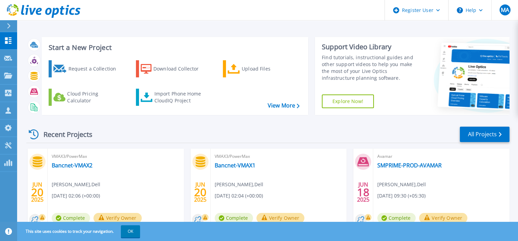
click at [12, 30] on div at bounding box center [11, 26] width 11 height 12
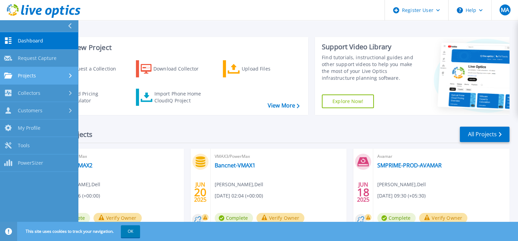
click at [39, 78] on div "Projects" at bounding box center [39, 76] width 70 height 6
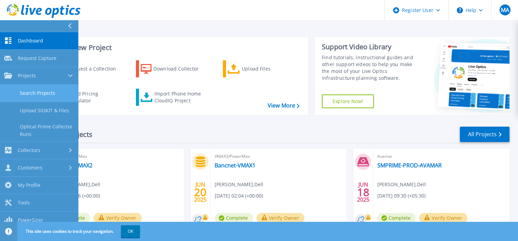
click at [42, 92] on link "Search Projects" at bounding box center [39, 93] width 78 height 17
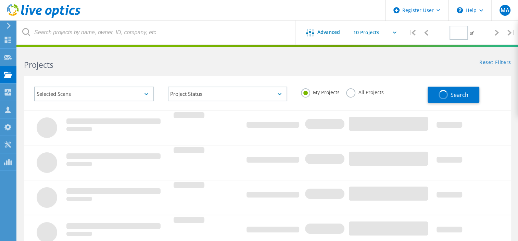
type input "1"
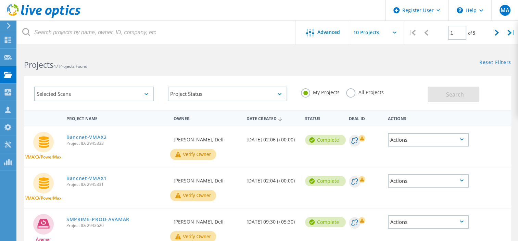
click at [349, 93] on label "All Projects" at bounding box center [364, 91] width 37 height 7
click at [0, 0] on input "All Projects" at bounding box center [0, 0] width 0 height 0
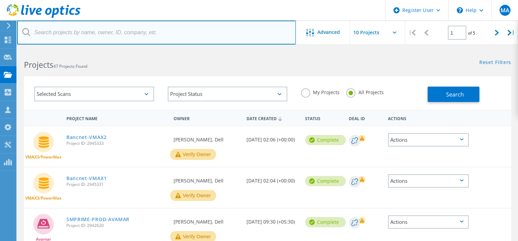
click at [130, 33] on input "text" at bounding box center [156, 33] width 279 height 24
paste input "1451395"
type input "1451395"
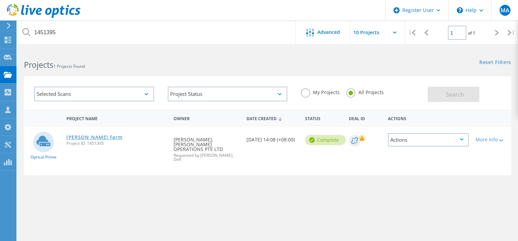
click at [89, 136] on link "[PERSON_NAME] Farm" at bounding box center [94, 137] width 56 height 5
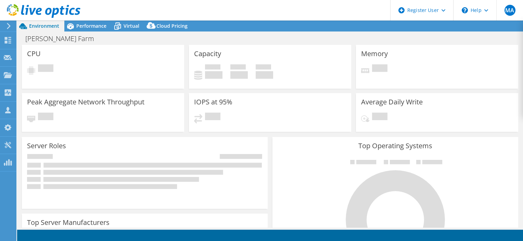
select select "Australia"
select select "AUD"
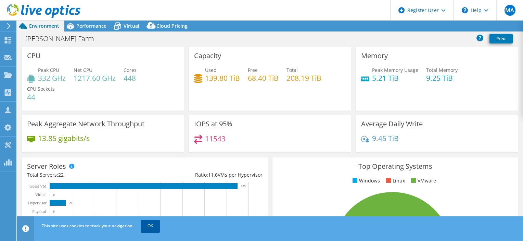
click at [150, 225] on link "OK" at bounding box center [150, 226] width 19 height 12
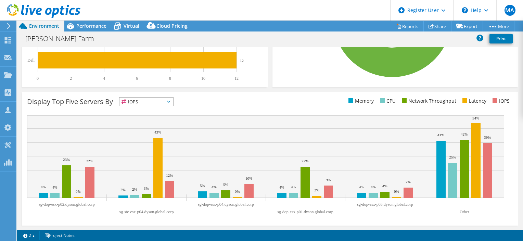
scroll to position [52, 0]
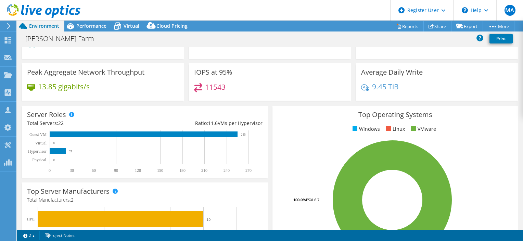
click at [266, 102] on div "IOPS at 95% 11543" at bounding box center [270, 84] width 167 height 42
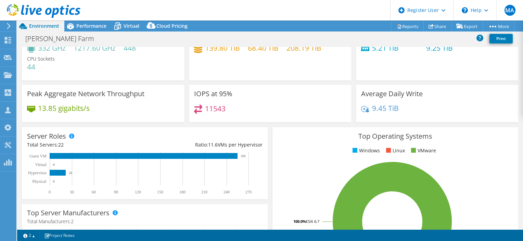
scroll to position [0, 0]
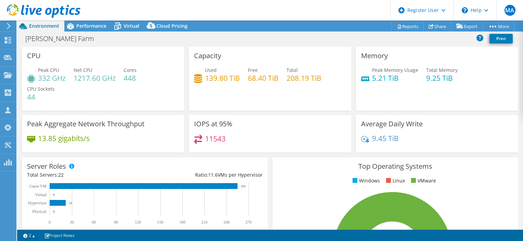
click at [272, 76] on h4 "68.40 TiB" at bounding box center [263, 78] width 31 height 8
drag, startPoint x: 272, startPoint y: 76, endPoint x: 313, endPoint y: 77, distance: 40.7
click at [313, 77] on h4 "208.19 TiB" at bounding box center [304, 78] width 35 height 8
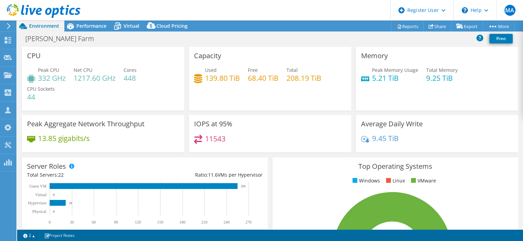
click at [233, 78] on h4 "139.80 TiB" at bounding box center [222, 78] width 35 height 8
drag, startPoint x: 233, startPoint y: 78, endPoint x: 210, endPoint y: 79, distance: 23.6
click at [210, 79] on h4 "139.80 TiB" at bounding box center [222, 78] width 35 height 8
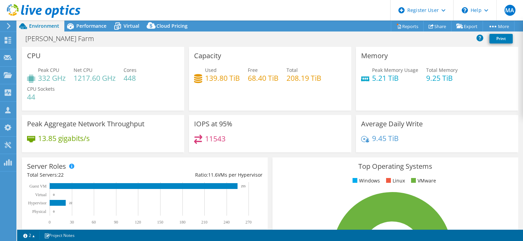
drag, startPoint x: 210, startPoint y: 79, endPoint x: 256, endPoint y: 77, distance: 46.3
click at [256, 77] on h4 "68.40 TiB" at bounding box center [263, 78] width 31 height 8
drag, startPoint x: 256, startPoint y: 77, endPoint x: 295, endPoint y: 77, distance: 38.7
click at [295, 77] on h4 "208.19 TiB" at bounding box center [304, 78] width 35 height 8
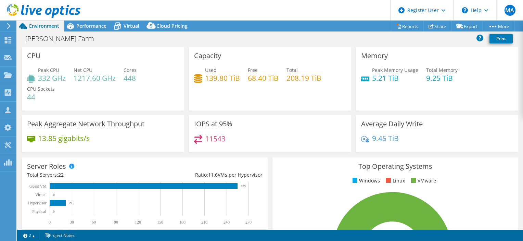
click at [295, 77] on h4 "208.19 TiB" at bounding box center [304, 78] width 35 height 8
drag, startPoint x: 295, startPoint y: 77, endPoint x: 304, endPoint y: 102, distance: 26.4
click at [304, 102] on div "Capacity Used 139.80 TiB Free 68.40 TiB Total 208.19 TiB" at bounding box center [270, 79] width 162 height 64
click at [265, 101] on div "Capacity Used 139.80 TiB Free 68.40 TiB Total 208.19 TiB" at bounding box center [270, 79] width 162 height 64
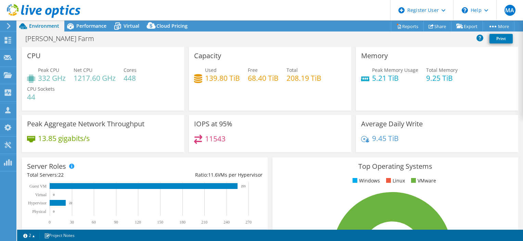
click at [294, 78] on h4 "208.19 TiB" at bounding box center [304, 78] width 35 height 8
click at [222, 75] on h4 "139.80 TiB" at bounding box center [222, 78] width 35 height 8
drag, startPoint x: 222, startPoint y: 75, endPoint x: 227, endPoint y: 109, distance: 34.3
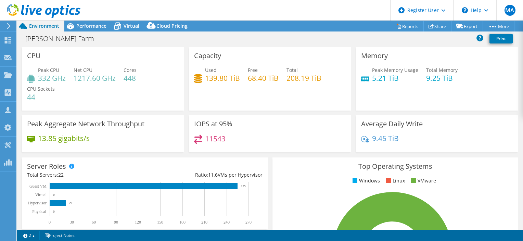
click at [227, 109] on div "Capacity Used 139.80 TiB Free 68.40 TiB Total 208.19 TiB" at bounding box center [270, 79] width 162 height 64
click at [276, 104] on div "Capacity Used 139.80 TiB Free 68.40 TiB Total 208.19 TiB" at bounding box center [270, 79] width 162 height 64
click at [305, 103] on div "Capacity Used 139.80 TiB Free 68.40 TiB Total 208.19 TiB" at bounding box center [270, 79] width 162 height 64
click at [215, 83] on div "Used 139.80 TiB Free 68.40 TiB Total 208.19 TiB" at bounding box center [270, 77] width 152 height 22
click at [221, 105] on div "Capacity Used 139.80 TiB Free 68.40 TiB Total 208.19 TiB" at bounding box center [270, 79] width 162 height 64
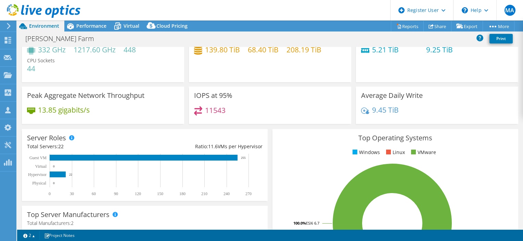
scroll to position [29, 0]
click at [220, 96] on h3 "IOPS at 95%" at bounding box center [213, 95] width 38 height 8
drag, startPoint x: 220, startPoint y: 96, endPoint x: 203, endPoint y: 97, distance: 17.1
click at [203, 97] on h3 "IOPS at 95%" at bounding box center [213, 95] width 38 height 8
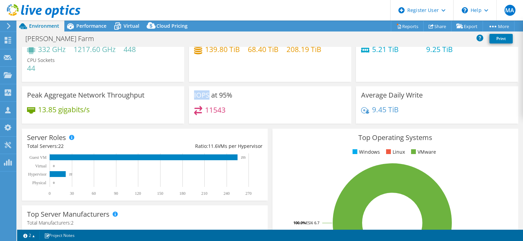
click at [203, 97] on h3 "IOPS at 95%" at bounding box center [213, 95] width 38 height 8
drag, startPoint x: 203, startPoint y: 97, endPoint x: 216, endPoint y: 110, distance: 18.2
click at [216, 110] on h4 "11543" at bounding box center [215, 110] width 21 height 8
drag, startPoint x: 216, startPoint y: 110, endPoint x: 244, endPoint y: 112, distance: 28.1
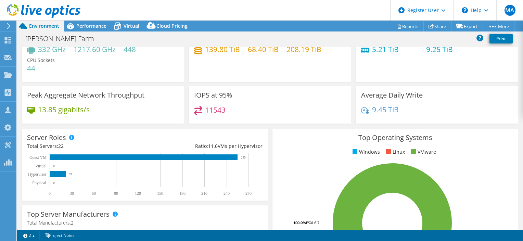
click at [244, 112] on div "11543" at bounding box center [270, 113] width 152 height 15
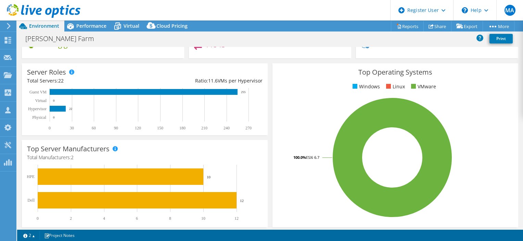
scroll to position [0, 0]
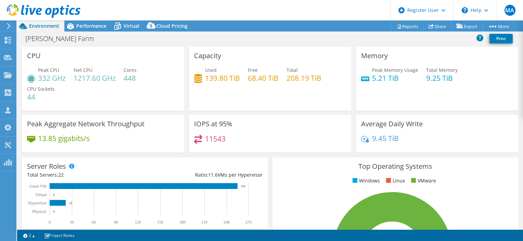
click at [213, 78] on h4 "139.80 TiB" at bounding box center [222, 78] width 35 height 8
drag, startPoint x: 213, startPoint y: 78, endPoint x: 260, endPoint y: 78, distance: 47.6
click at [260, 78] on h4 "68.40 TiB" at bounding box center [263, 78] width 31 height 8
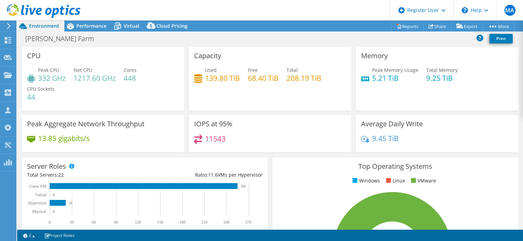
click at [266, 153] on div "IOPS at 95% 11543" at bounding box center [270, 136] width 167 height 42
click at [215, 79] on h4 "139.80 TiB" at bounding box center [222, 78] width 35 height 8
drag, startPoint x: 215, startPoint y: 79, endPoint x: 255, endPoint y: 77, distance: 39.8
click at [255, 77] on h4 "68.40 TiB" at bounding box center [263, 78] width 31 height 8
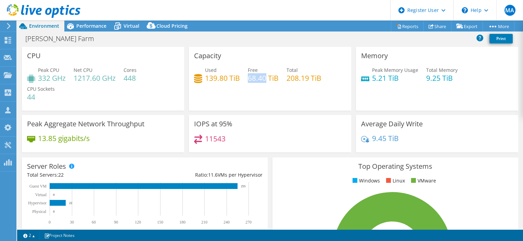
click at [255, 77] on h4 "68.40 TiB" at bounding box center [263, 78] width 31 height 8
drag, startPoint x: 255, startPoint y: 77, endPoint x: 296, endPoint y: 76, distance: 41.1
click at [296, 76] on h4 "208.19 TiB" at bounding box center [304, 78] width 35 height 8
drag, startPoint x: 296, startPoint y: 76, endPoint x: 270, endPoint y: 114, distance: 45.1
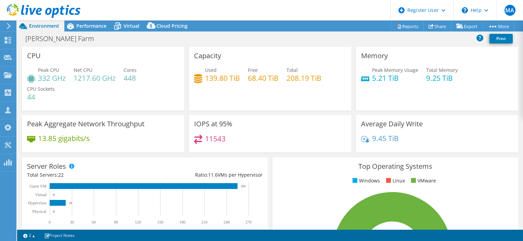
click at [270, 114] on div "Capacity Used 139.80 TiB Free 68.40 TiB Total 208.19 TiB" at bounding box center [270, 81] width 167 height 68
click at [270, 155] on div "Top Operating Systems Windows Linux VMware 100.0% ESXi 6.7" at bounding box center [395, 239] width 251 height 169
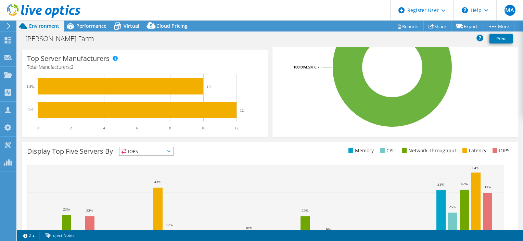
scroll to position [36, 0]
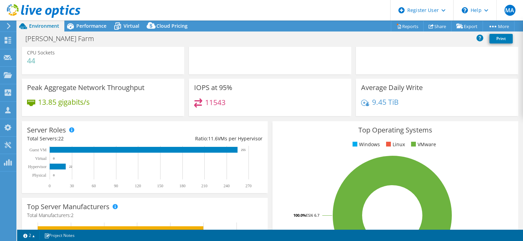
click at [267, 120] on div "Server Roles Physical Servers represent bare metal servers that were targets of…" at bounding box center [145, 157] width 251 height 77
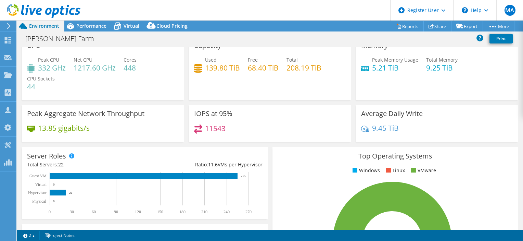
scroll to position [10, 0]
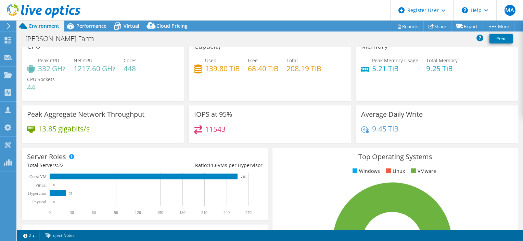
click at [265, 103] on div "Capacity Used 139.80 TiB Free 68.40 TiB Total 208.19 TiB" at bounding box center [270, 71] width 167 height 68
click at [263, 71] on h4 "68.40 TiB" at bounding box center [263, 69] width 31 height 8
click at [255, 69] on h4 "68.40 TiB" at bounding box center [263, 69] width 31 height 8
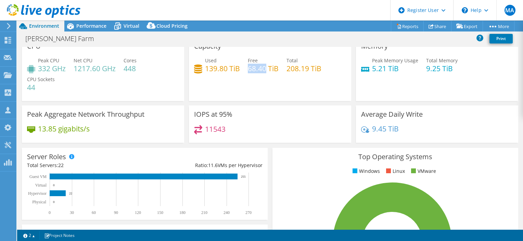
click at [255, 69] on h4 "68.40 TiB" at bounding box center [263, 69] width 31 height 8
drag, startPoint x: 255, startPoint y: 69, endPoint x: 212, endPoint y: 67, distance: 43.2
click at [212, 67] on h4 "139.80 TiB" at bounding box center [222, 69] width 35 height 8
click at [293, 68] on h4 "208.19 TiB" at bounding box center [304, 69] width 35 height 8
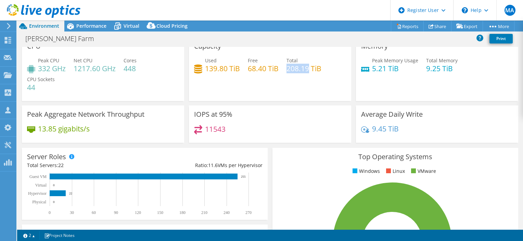
click at [293, 68] on h4 "208.19 TiB" at bounding box center [304, 69] width 35 height 8
drag, startPoint x: 293, startPoint y: 68, endPoint x: 254, endPoint y: 68, distance: 39.0
click at [254, 68] on h4 "68.40 TiB" at bounding box center [263, 69] width 31 height 8
drag, startPoint x: 254, startPoint y: 68, endPoint x: 216, endPoint y: 68, distance: 37.7
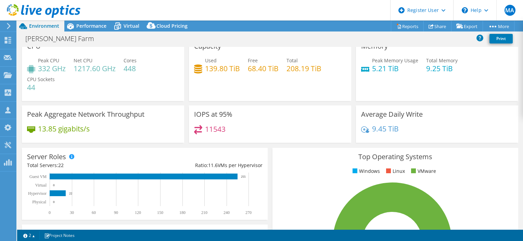
click at [216, 68] on h4 "139.80 TiB" at bounding box center [222, 69] width 35 height 8
drag, startPoint x: 216, startPoint y: 68, endPoint x: 262, endPoint y: 68, distance: 45.2
click at [262, 68] on h4 "68.40 TiB" at bounding box center [263, 69] width 31 height 8
drag, startPoint x: 262, startPoint y: 68, endPoint x: 256, endPoint y: 67, distance: 5.5
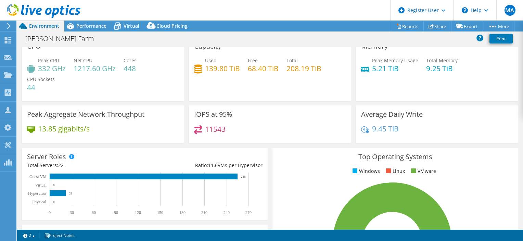
click at [256, 67] on h4 "68.40 TiB" at bounding box center [263, 69] width 31 height 8
drag, startPoint x: 256, startPoint y: 67, endPoint x: 296, endPoint y: 66, distance: 40.1
click at [296, 66] on h4 "208.19 TiB" at bounding box center [304, 69] width 35 height 8
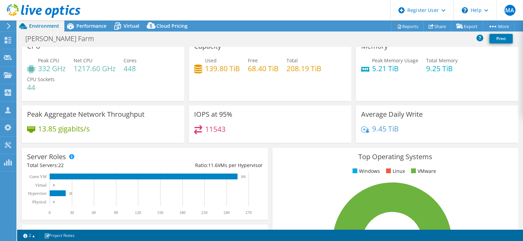
click at [213, 66] on h4 "139.80 TiB" at bounding box center [222, 69] width 35 height 8
drag, startPoint x: 213, startPoint y: 66, endPoint x: 258, endPoint y: 67, distance: 45.2
click at [258, 67] on h4 "68.40 TiB" at bounding box center [263, 69] width 31 height 8
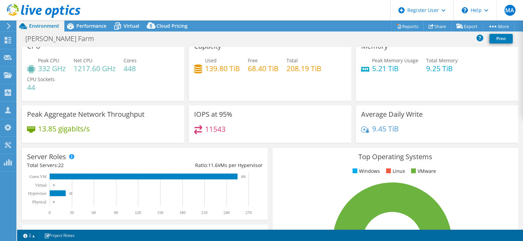
drag, startPoint x: 258, startPoint y: 67, endPoint x: 297, endPoint y: 67, distance: 39.4
click at [297, 67] on h4 "208.19 TiB" at bounding box center [304, 69] width 35 height 8
click at [266, 146] on div "Server Roles Physical Servers represent bare metal servers that were targets of…" at bounding box center [145, 183] width 251 height 77
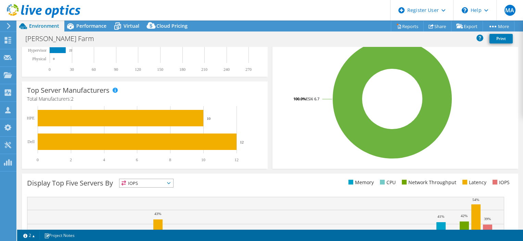
scroll to position [153, 0]
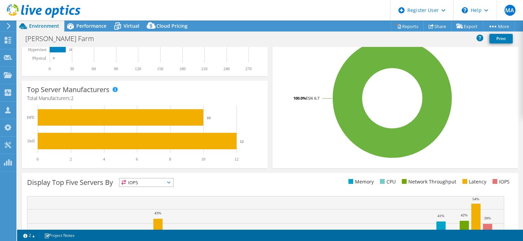
click at [266, 133] on div "Top Server Manufacturers Manufacturers are shown for physical servers and hyper…" at bounding box center [145, 124] width 251 height 92
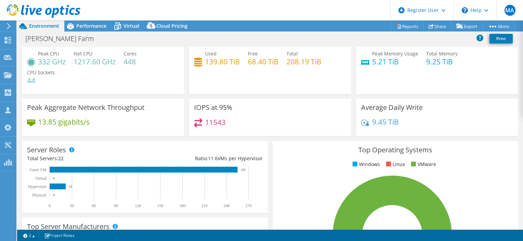
scroll to position [0, 0]
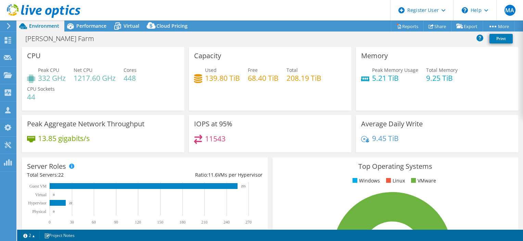
click at [262, 79] on h4 "68.40 TiB" at bounding box center [263, 78] width 31 height 8
click at [219, 80] on h4 "139.80 TiB" at bounding box center [222, 78] width 35 height 8
drag, startPoint x: 219, startPoint y: 80, endPoint x: 293, endPoint y: 77, distance: 74.3
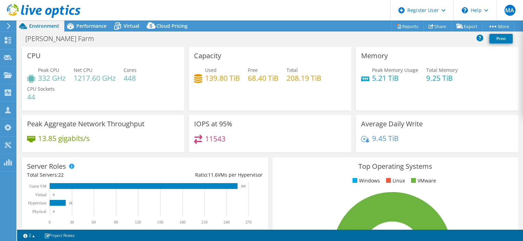
click at [293, 77] on h4 "208.19 TiB" at bounding box center [304, 78] width 35 height 8
click at [270, 156] on div "Top Operating Systems Windows Linux VMware 100.0% ESXi 6.7" at bounding box center [395, 239] width 251 height 169
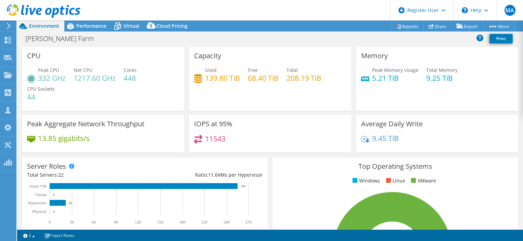
click at [267, 155] on div "Server Roles Physical Servers represent bare metal servers that were targets of…" at bounding box center [145, 193] width 251 height 77
click at [222, 122] on h3 "IOPS at 95%" at bounding box center [213, 124] width 38 height 8
drag, startPoint x: 222, startPoint y: 122, endPoint x: 197, endPoint y: 123, distance: 25.0
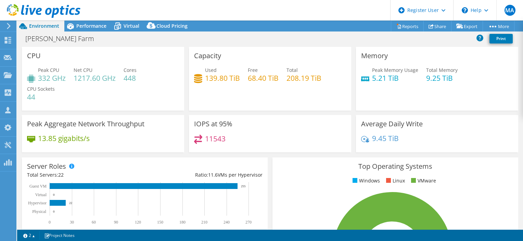
click at [197, 123] on h3 "IOPS at 95%" at bounding box center [213, 124] width 38 height 8
drag, startPoint x: 197, startPoint y: 123, endPoint x: 206, endPoint y: 55, distance: 68.0
click at [206, 55] on h3 "Capacity" at bounding box center [207, 56] width 27 height 8
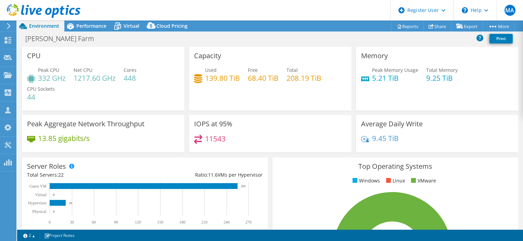
click at [257, 78] on h4 "68.40 TiB" at bounding box center [263, 78] width 31 height 8
drag, startPoint x: 257, startPoint y: 78, endPoint x: 213, endPoint y: 78, distance: 43.8
click at [213, 78] on h4 "139.80 TiB" at bounding box center [222, 78] width 35 height 8
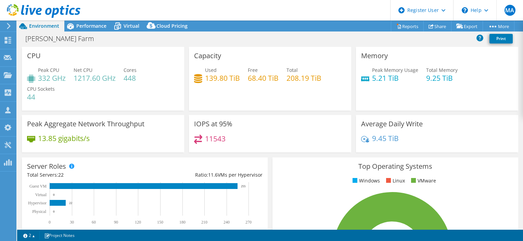
click at [290, 77] on h4 "208.19 TiB" at bounding box center [304, 78] width 35 height 8
drag, startPoint x: 290, startPoint y: 77, endPoint x: 267, endPoint y: 113, distance: 42.7
click at [267, 113] on div "Capacity Used 139.80 TiB Free 68.40 TiB Total 208.19 TiB" at bounding box center [270, 81] width 167 height 68
click at [266, 161] on div "Server Roles Physical Servers represent bare metal servers that were targets of…" at bounding box center [145, 193] width 251 height 77
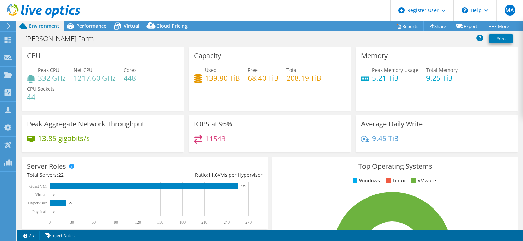
click at [266, 161] on div "Server Roles Physical Servers represent bare metal servers that were targets of…" at bounding box center [145, 193] width 251 height 77
click at [266, 155] on div "Server Roles Physical Servers represent bare metal servers that were targets of…" at bounding box center [145, 193] width 251 height 77
click at [297, 78] on h4 "208.19 TiB" at bounding box center [304, 78] width 35 height 8
drag, startPoint x: 297, startPoint y: 78, endPoint x: 253, endPoint y: 75, distance: 44.6
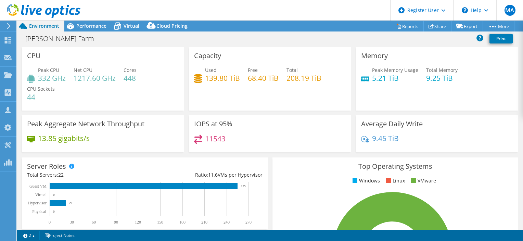
click at [253, 75] on h4 "68.40 TiB" at bounding box center [263, 78] width 31 height 8
drag, startPoint x: 253, startPoint y: 75, endPoint x: 218, endPoint y: 75, distance: 34.9
click at [218, 75] on h4 "139.80 TiB" at bounding box center [222, 78] width 35 height 8
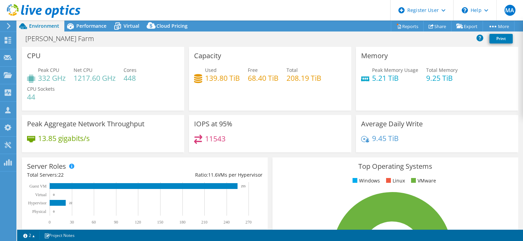
click at [270, 156] on div "Top Operating Systems Windows Linux VMware 100.0% ESXi 6.7" at bounding box center [395, 239] width 251 height 169
drag, startPoint x: 268, startPoint y: 156, endPoint x: 268, endPoint y: 166, distance: 9.9
click at [270, 166] on div "Top Operating Systems Windows Linux VMware 100.0% ESXi 6.7" at bounding box center [395, 239] width 251 height 169
click at [270, 137] on div "11543" at bounding box center [270, 142] width 152 height 15
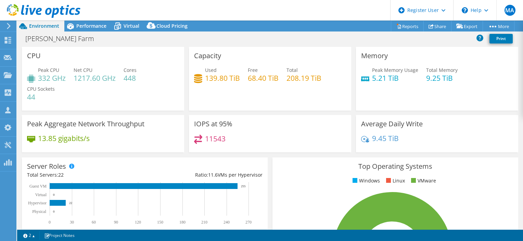
click at [270, 137] on div "11543" at bounding box center [270, 142] width 152 height 15
click at [252, 75] on h4 "68.40 TiB" at bounding box center [263, 78] width 31 height 8
drag, startPoint x: 252, startPoint y: 75, endPoint x: 296, endPoint y: 77, distance: 44.2
click at [296, 77] on h4 "208.19 TiB" at bounding box center [304, 78] width 35 height 8
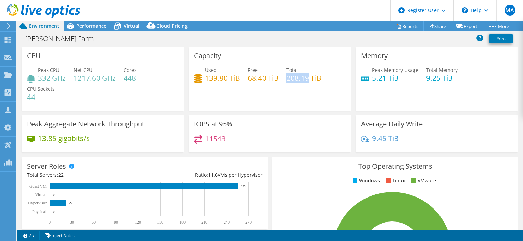
click at [296, 77] on h4 "208.19 TiB" at bounding box center [304, 78] width 35 height 8
click at [218, 75] on h4 "139.80 TiB" at bounding box center [222, 78] width 35 height 8
click at [267, 155] on div "Server Roles Physical Servers represent bare metal servers that were targets of…" at bounding box center [145, 193] width 251 height 77
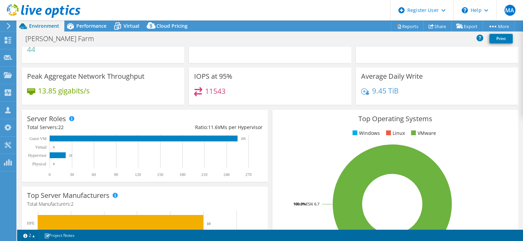
scroll to position [71, 0]
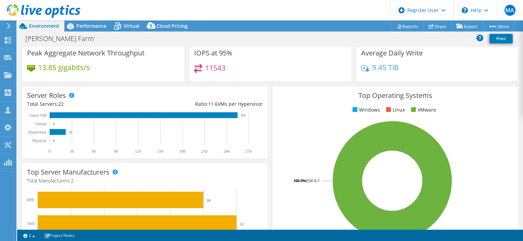
click at [249, 152] on text "270" at bounding box center [248, 151] width 6 height 5
click at [224, 149] on text "240" at bounding box center [227, 151] width 6 height 5
click at [270, 133] on div "Top Operating Systems Windows Linux VMware 100.0% ESXi 6.7" at bounding box center [395, 168] width 251 height 169
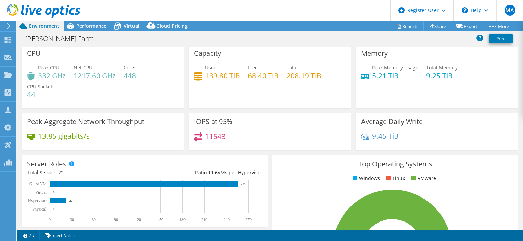
scroll to position [0, 0]
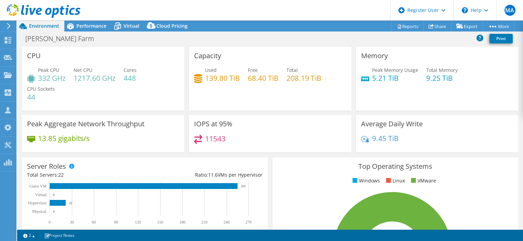
click at [259, 79] on h4 "68.40 TiB" at bounding box center [263, 78] width 31 height 8
drag, startPoint x: 259, startPoint y: 79, endPoint x: 220, endPoint y: 79, distance: 38.3
click at [220, 79] on h4 "139.80 TiB" at bounding box center [222, 78] width 35 height 8
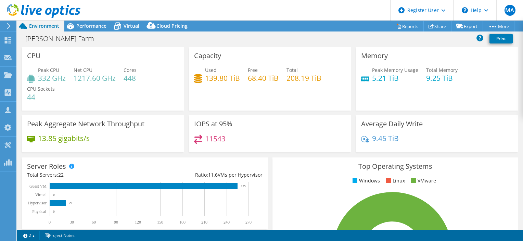
click at [297, 79] on h4 "208.19 TiB" at bounding box center [304, 78] width 35 height 8
click at [281, 150] on div "IOPS at 95% 11543" at bounding box center [270, 133] width 162 height 37
click at [266, 154] on div "IOPS at 95% 11543" at bounding box center [270, 136] width 167 height 42
click at [266, 111] on div "Capacity Used 139.80 TiB Free 68.40 TiB Total 208.19 TiB" at bounding box center [270, 81] width 167 height 68
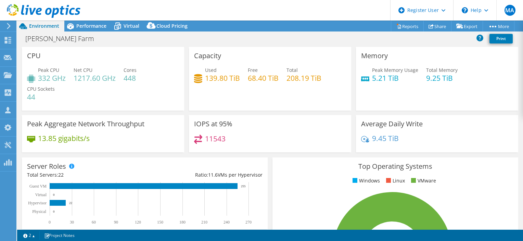
click at [255, 79] on h4 "68.40 TiB" at bounding box center [263, 78] width 31 height 8
drag, startPoint x: 255, startPoint y: 79, endPoint x: 289, endPoint y: 77, distance: 34.6
click at [289, 77] on h4 "208.19 TiB" at bounding box center [304, 78] width 35 height 8
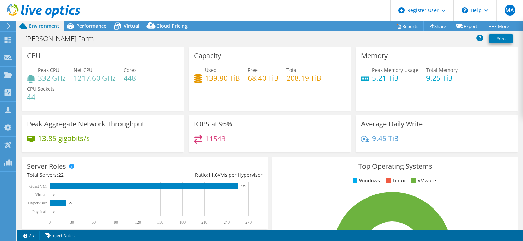
click at [211, 79] on h4 "139.80 TiB" at bounding box center [222, 78] width 35 height 8
click at [214, 137] on h4 "11543" at bounding box center [215, 139] width 21 height 8
click at [67, 137] on h4 "13.85 gigabits/s" at bounding box center [64, 139] width 52 height 8
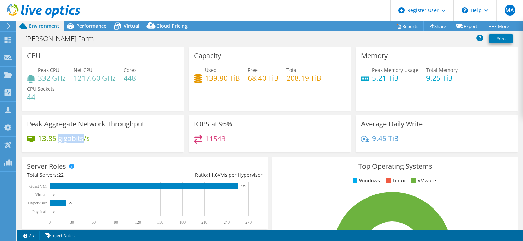
click at [67, 137] on h4 "13.85 gigabits/s" at bounding box center [64, 139] width 52 height 8
drag, startPoint x: 67, startPoint y: 137, endPoint x: 45, endPoint y: 138, distance: 21.9
click at [45, 138] on h4 "13.85 gigabits/s" at bounding box center [64, 139] width 52 height 8
click at [94, 77] on h4 "1217.60 GHz" at bounding box center [95, 78] width 42 height 8
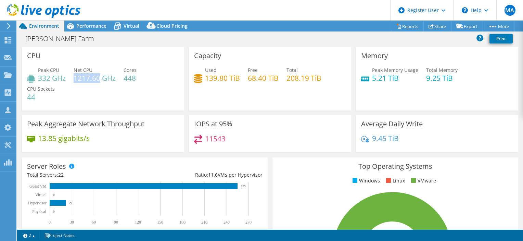
click at [94, 77] on h4 "1217.60 GHz" at bounding box center [95, 78] width 42 height 8
drag, startPoint x: 94, startPoint y: 77, endPoint x: 53, endPoint y: 78, distance: 41.1
click at [53, 78] on h4 "332 GHz" at bounding box center [52, 78] width 28 height 8
click at [270, 160] on div "Top Operating Systems Windows Linux VMware 100.0% ESXi 6.7" at bounding box center [395, 239] width 251 height 169
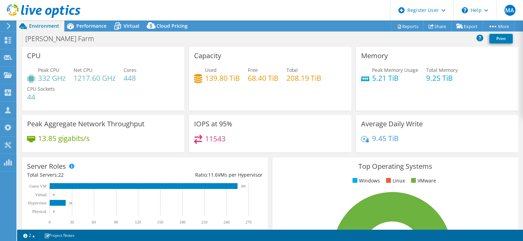
click at [202, 124] on h3 "IOPS at 95%" at bounding box center [213, 124] width 38 height 8
drag, startPoint x: 202, startPoint y: 124, endPoint x: 219, endPoint y: 125, distance: 16.8
click at [219, 125] on h3 "IOPS at 95%" at bounding box center [213, 124] width 38 height 8
drag, startPoint x: 219, startPoint y: 125, endPoint x: 216, endPoint y: 138, distance: 14.1
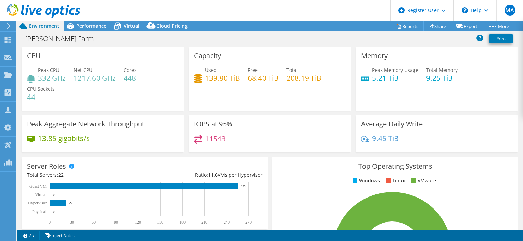
click at [216, 138] on h4 "11543" at bounding box center [215, 139] width 21 height 8
drag, startPoint x: 216, startPoint y: 138, endPoint x: 265, endPoint y: 160, distance: 54.3
click at [265, 160] on div "Server Roles Physical Servers represent bare metal servers that were targets of…" at bounding box center [145, 193] width 251 height 77
click at [254, 77] on h4 "68.40 TiB" at bounding box center [263, 78] width 31 height 8
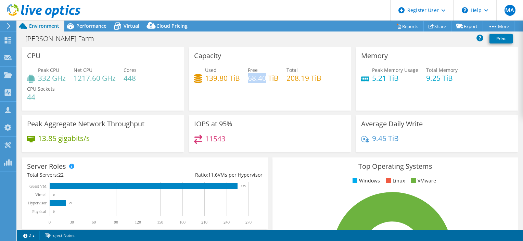
click at [254, 77] on h4 "68.40 TiB" at bounding box center [263, 78] width 31 height 8
drag, startPoint x: 254, startPoint y: 77, endPoint x: 292, endPoint y: 79, distance: 38.1
click at [292, 79] on h4 "208.19 TiB" at bounding box center [304, 78] width 35 height 8
click at [215, 79] on h4 "139.80 TiB" at bounding box center [222, 78] width 35 height 8
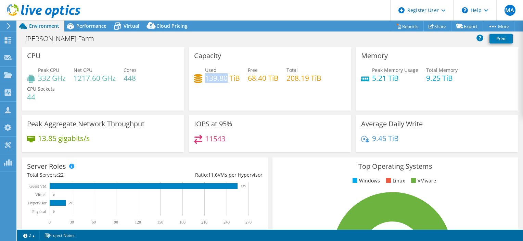
click at [215, 79] on h4 "139.80 TiB" at bounding box center [222, 78] width 35 height 8
click at [373, 76] on h4 "5.21 TiB" at bounding box center [395, 78] width 46 height 8
click at [378, 136] on h4 "9.45 TiB" at bounding box center [385, 139] width 27 height 8
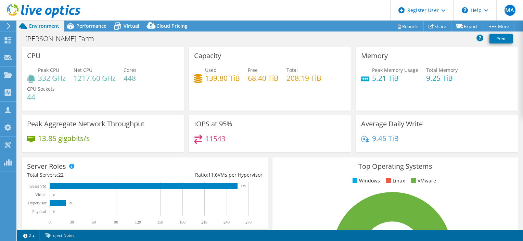
drag, startPoint x: 378, startPoint y: 136, endPoint x: 429, endPoint y: 80, distance: 76.1
click at [429, 80] on h4 "9.25 TiB" at bounding box center [441, 78] width 31 height 8
click at [46, 140] on h4 "13.85 gigabits/s" at bounding box center [64, 139] width 52 height 8
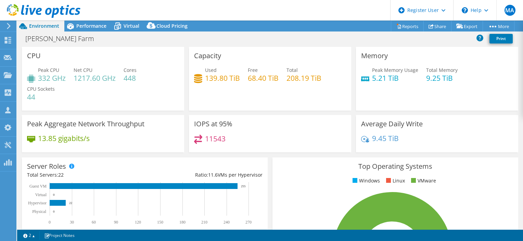
drag, startPoint x: 46, startPoint y: 140, endPoint x: 46, endPoint y: 77, distance: 63.0
click at [46, 77] on h4 "332 GHz" at bounding box center [52, 78] width 28 height 8
drag, startPoint x: 46, startPoint y: 77, endPoint x: 92, endPoint y: 77, distance: 45.9
click at [92, 77] on h4 "1217.60 GHz" at bounding box center [95, 78] width 42 height 8
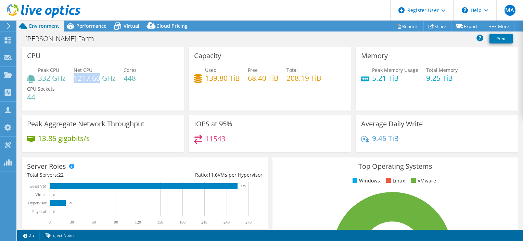
click at [92, 77] on h4 "1217.60 GHz" at bounding box center [95, 78] width 42 height 8
click at [266, 156] on div "Server Roles Physical Servers represent bare metal servers that were targets of…" at bounding box center [145, 193] width 251 height 77
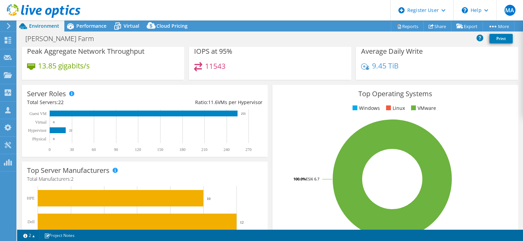
scroll to position [73, 0]
click at [248, 102] on div "Ratio: 11.6 VMs per Hypervisor" at bounding box center [204, 103] width 118 height 8
drag, startPoint x: 248, startPoint y: 102, endPoint x: 220, endPoint y: 100, distance: 27.5
click at [220, 100] on div "Ratio: 11.6 VMs per Hypervisor" at bounding box center [204, 103] width 118 height 8
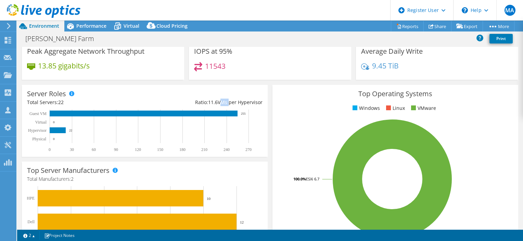
click at [220, 100] on div "Ratio: 11.6 VMs per Hypervisor" at bounding box center [204, 103] width 118 height 8
drag, startPoint x: 220, startPoint y: 100, endPoint x: 198, endPoint y: 102, distance: 22.4
click at [198, 102] on div "Ratio: 11.6 VMs per Hypervisor" at bounding box center [204, 103] width 118 height 8
drag, startPoint x: 198, startPoint y: 102, endPoint x: 267, endPoint y: 110, distance: 69.3
click at [267, 110] on div "Server Roles Physical Servers represent bare metal servers that were targets of…" at bounding box center [145, 120] width 251 height 77
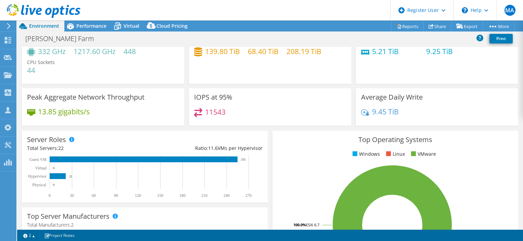
scroll to position [26, 0]
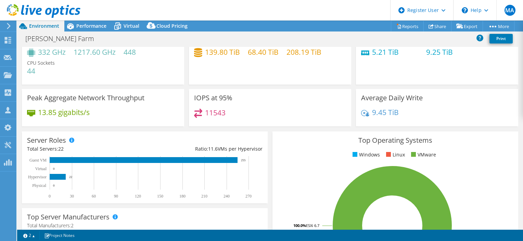
click at [266, 107] on div "IOPS at 95% 11543" at bounding box center [270, 107] width 162 height 37
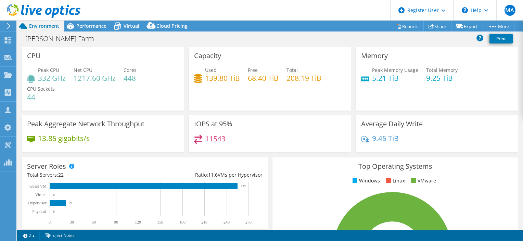
click at [256, 77] on h4 "68.40 TiB" at bounding box center [263, 78] width 31 height 8
drag, startPoint x: 256, startPoint y: 77, endPoint x: 292, endPoint y: 79, distance: 35.6
click at [292, 79] on h4 "208.19 TiB" at bounding box center [304, 78] width 35 height 8
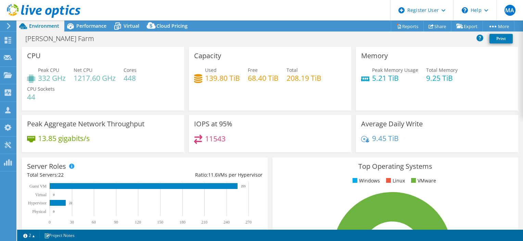
click at [218, 78] on h4 "139.80 TiB" at bounding box center [222, 78] width 35 height 8
click at [267, 162] on div "Server Roles Physical Servers represent bare metal servers that were targets of…" at bounding box center [145, 193] width 251 height 77
click at [253, 79] on h4 "68.40 TiB" at bounding box center [263, 78] width 31 height 8
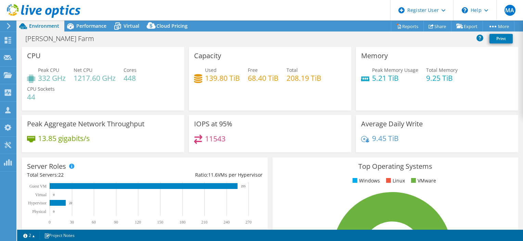
click at [89, 78] on h4 "1217.60 GHz" at bounding box center [95, 78] width 42 height 8
drag, startPoint x: 89, startPoint y: 78, endPoint x: 42, endPoint y: 78, distance: 46.2
click at [42, 78] on h4 "332 GHz" at bounding box center [52, 78] width 28 height 8
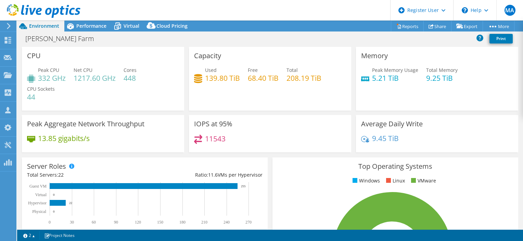
click at [294, 78] on h4 "208.19 TiB" at bounding box center [304, 78] width 35 height 8
click at [214, 140] on h4 "11543" at bounding box center [215, 139] width 21 height 8
drag, startPoint x: 214, startPoint y: 140, endPoint x: 266, endPoint y: 164, distance: 57.1
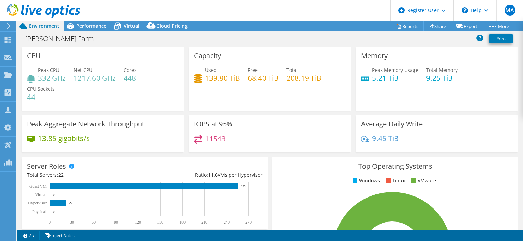
click at [266, 164] on div "Server Roles Physical Servers represent bare metal servers that were targets of…" at bounding box center [145, 193] width 251 height 77
click at [257, 81] on h4 "68.40 TiB" at bounding box center [263, 78] width 31 height 8
drag, startPoint x: 257, startPoint y: 81, endPoint x: 298, endPoint y: 77, distance: 40.9
click at [298, 77] on h4 "208.19 TiB" at bounding box center [304, 78] width 35 height 8
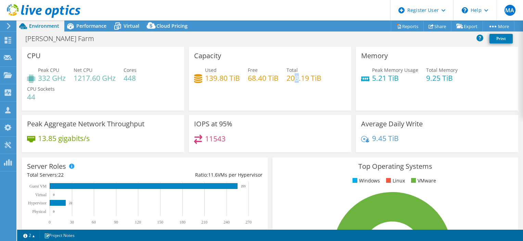
click at [295, 77] on h4 "208.19 TiB" at bounding box center [304, 78] width 35 height 8
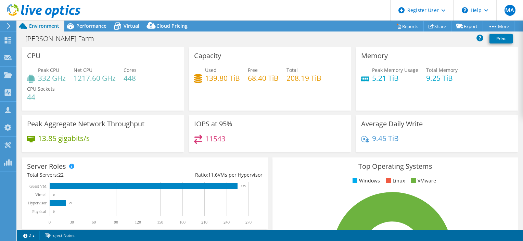
drag, startPoint x: 295, startPoint y: 77, endPoint x: 301, endPoint y: 78, distance: 6.5
click at [301, 78] on h4 "208.19 TiB" at bounding box center [304, 78] width 35 height 8
click at [211, 79] on h4 "139.80 TiB" at bounding box center [222, 78] width 35 height 8
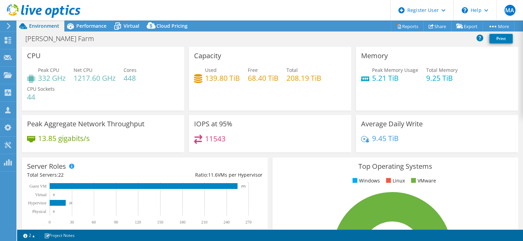
click at [211, 136] on h4 "11543" at bounding box center [215, 139] width 21 height 8
drag, startPoint x: 211, startPoint y: 136, endPoint x: 199, endPoint y: 125, distance: 16.5
click at [199, 125] on h3 "IOPS at 95%" at bounding box center [213, 124] width 38 height 8
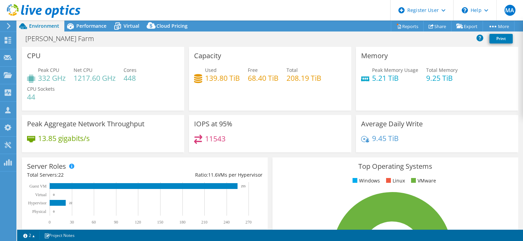
drag, startPoint x: 199, startPoint y: 125, endPoint x: 223, endPoint y: 125, distance: 24.6
click at [223, 125] on h3 "IOPS at 95%" at bounding box center [213, 124] width 38 height 8
click at [258, 107] on div "Capacity Used 139.80 TiB Free 68.40 TiB Total 208.19 TiB" at bounding box center [270, 79] width 162 height 64
click at [262, 79] on h4 "68.40 TiB" at bounding box center [263, 78] width 31 height 8
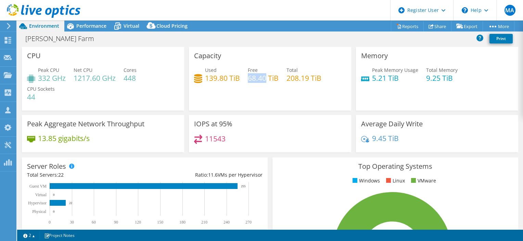
click at [262, 79] on h4 "68.40 TiB" at bounding box center [263, 78] width 31 height 8
drag, startPoint x: 262, startPoint y: 79, endPoint x: 294, endPoint y: 76, distance: 32.7
click at [294, 76] on h4 "208.19 TiB" at bounding box center [304, 78] width 35 height 8
click at [222, 77] on h4 "139.80 TiB" at bounding box center [222, 78] width 35 height 8
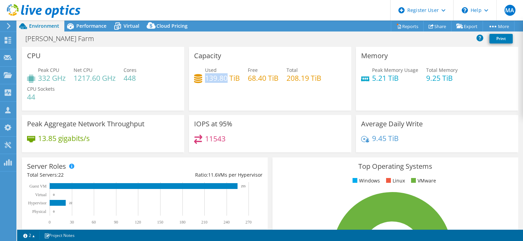
click at [222, 77] on h4 "139.80 TiB" at bounding box center [222, 78] width 35 height 8
click at [211, 140] on h4 "11543" at bounding box center [215, 139] width 21 height 8
click at [70, 140] on h4 "13.85 gigabits/s" at bounding box center [64, 139] width 52 height 8
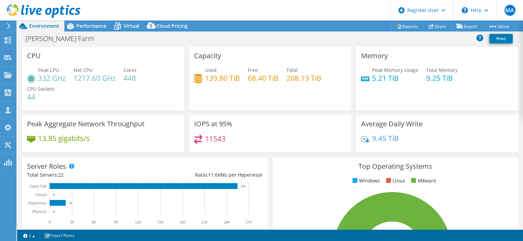
drag, startPoint x: 70, startPoint y: 140, endPoint x: 49, endPoint y: 139, distance: 20.9
click at [49, 139] on h4 "13.85 gigabits/s" at bounding box center [64, 139] width 52 height 8
click at [254, 148] on div "11543" at bounding box center [270, 142] width 152 height 15
click at [379, 135] on h4 "9.45 TiB" at bounding box center [385, 139] width 27 height 8
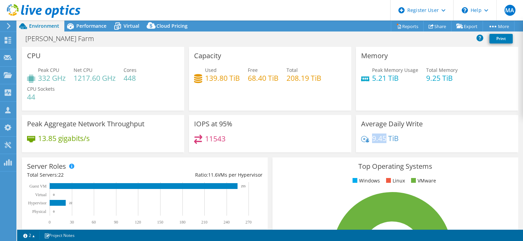
click at [379, 135] on h4 "9.45 TiB" at bounding box center [385, 139] width 27 height 8
drag, startPoint x: 379, startPoint y: 135, endPoint x: 379, endPoint y: 78, distance: 57.2
click at [379, 78] on h4 "5.21 TiB" at bounding box center [395, 78] width 46 height 8
click at [258, 73] on div "Free 68.40 TiB" at bounding box center [263, 73] width 31 height 15
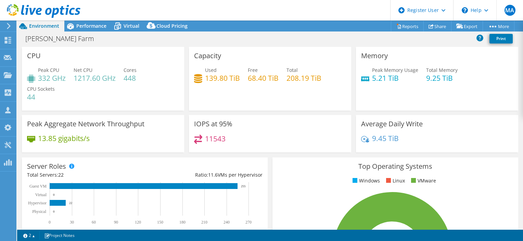
click at [258, 73] on div "Free 68.40 TiB" at bounding box center [263, 73] width 31 height 15
click at [260, 79] on h4 "68.40 TiB" at bounding box center [263, 78] width 31 height 8
drag, startPoint x: 260, startPoint y: 79, endPoint x: 211, endPoint y: 78, distance: 49.0
click at [211, 78] on h4 "139.80 TiB" at bounding box center [222, 78] width 35 height 8
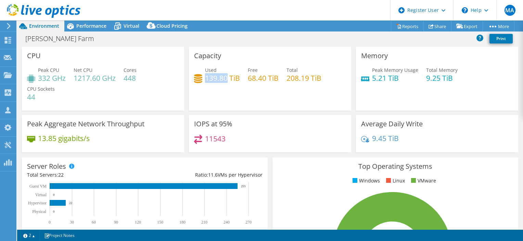
click at [211, 78] on h4 "139.80 TiB" at bounding box center [222, 78] width 35 height 8
click at [306, 78] on h4 "208.19 TiB" at bounding box center [304, 78] width 35 height 8
click at [251, 80] on h4 "68.40 TiB" at bounding box center [263, 78] width 31 height 8
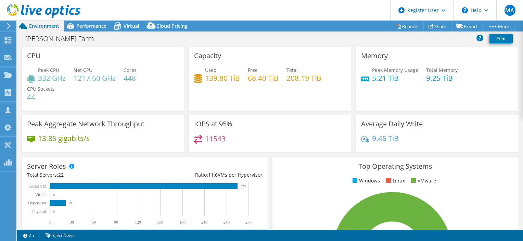
click at [90, 80] on h4 "1217.60 GHz" at bounding box center [95, 78] width 42 height 8
drag, startPoint x: 90, startPoint y: 80, endPoint x: 44, endPoint y: 77, distance: 46.0
click at [44, 77] on h4 "332 GHz" at bounding box center [52, 78] width 28 height 8
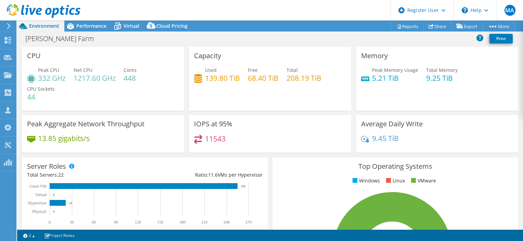
click at [133, 76] on h4 "448" at bounding box center [130, 78] width 13 height 8
drag, startPoint x: 133, startPoint y: 76, endPoint x: 211, endPoint y: 88, distance: 78.6
click at [211, 88] on div "Used 139.80 TiB Free 68.40 TiB Total 208.19 TiB" at bounding box center [270, 77] width 152 height 22
click at [212, 80] on h4 "139.80 TiB" at bounding box center [222, 78] width 35 height 8
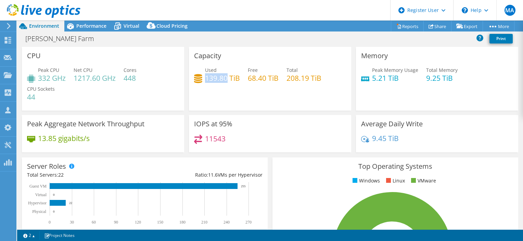
click at [212, 80] on h4 "139.80 TiB" at bounding box center [222, 78] width 35 height 8
drag, startPoint x: 212, startPoint y: 80, endPoint x: 257, endPoint y: 79, distance: 45.5
click at [257, 79] on h4 "68.40 TiB" at bounding box center [263, 78] width 31 height 8
drag, startPoint x: 257, startPoint y: 79, endPoint x: 292, endPoint y: 79, distance: 34.2
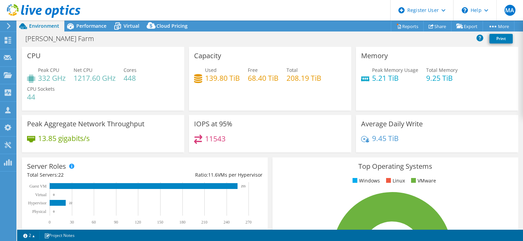
click at [292, 79] on h4 "208.19 TiB" at bounding box center [304, 78] width 35 height 8
drag, startPoint x: 292, startPoint y: 79, endPoint x: 261, endPoint y: 128, distance: 58.4
click at [261, 128] on div "IOPS at 95% 11543" at bounding box center [270, 133] width 162 height 37
click at [259, 80] on h4 "68.40 TiB" at bounding box center [263, 78] width 31 height 8
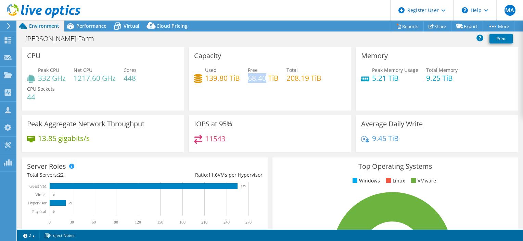
click at [259, 80] on h4 "68.40 TiB" at bounding box center [263, 78] width 31 height 8
drag, startPoint x: 259, startPoint y: 80, endPoint x: 293, endPoint y: 79, distance: 34.2
click at [293, 79] on h4 "208.19 TiB" at bounding box center [304, 78] width 35 height 8
click at [220, 79] on h4 "139.80 TiB" at bounding box center [222, 78] width 35 height 8
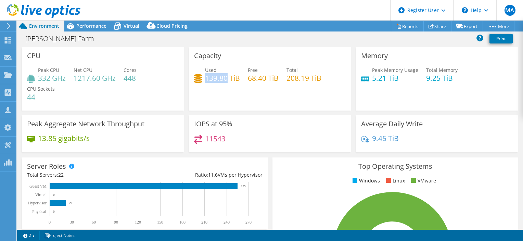
click at [220, 79] on h4 "139.80 TiB" at bounding box center [222, 78] width 35 height 8
click at [215, 139] on h4 "11543" at bounding box center [215, 139] width 21 height 8
click at [46, 80] on h4 "332 GHz" at bounding box center [52, 78] width 28 height 8
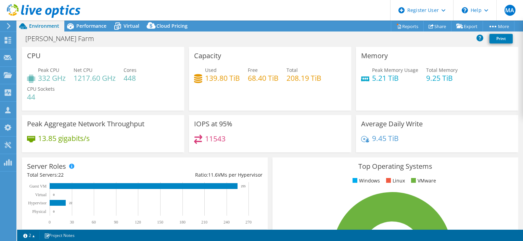
drag, startPoint x: 46, startPoint y: 80, endPoint x: 87, endPoint y: 78, distance: 41.1
click at [87, 78] on h4 "1217.60 GHz" at bounding box center [95, 78] width 42 height 8
drag, startPoint x: 87, startPoint y: 78, endPoint x: 129, endPoint y: 78, distance: 42.4
click at [129, 78] on h4 "448" at bounding box center [130, 78] width 13 height 8
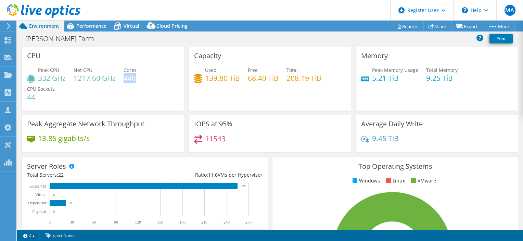
click at [129, 78] on h4 "448" at bounding box center [130, 78] width 13 height 8
click at [372, 79] on h4 "5.21 TiB" at bounding box center [395, 78] width 46 height 8
drag, startPoint x: 372, startPoint y: 79, endPoint x: 430, endPoint y: 78, distance: 57.5
click at [430, 78] on h4 "9.25 TiB" at bounding box center [441, 78] width 31 height 8
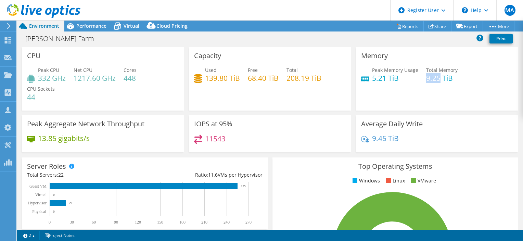
click at [430, 78] on h4 "9.25 TiB" at bounding box center [441, 78] width 31 height 8
click at [377, 144] on div "9.45 TiB" at bounding box center [437, 142] width 152 height 14
click at [377, 141] on h4 "9.45 TiB" at bounding box center [385, 139] width 27 height 8
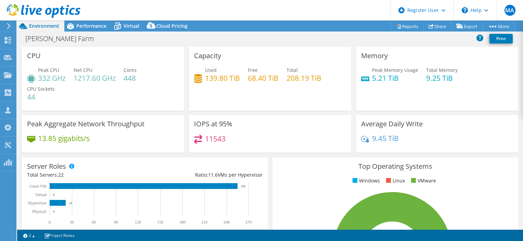
click at [259, 136] on div "11543" at bounding box center [270, 142] width 152 height 15
click at [263, 79] on h4 "68.40 TiB" at bounding box center [263, 78] width 31 height 8
click at [293, 77] on h4 "208.19 TiB" at bounding box center [304, 78] width 35 height 8
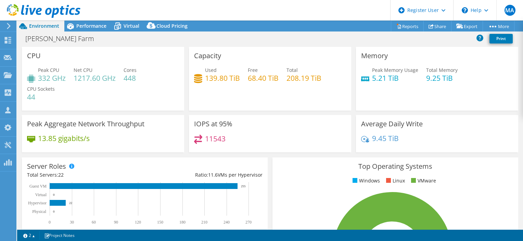
click at [220, 80] on h4 "139.80 TiB" at bounding box center [222, 78] width 35 height 8
drag, startPoint x: 220, startPoint y: 80, endPoint x: 282, endPoint y: 102, distance: 65.9
click at [282, 102] on div "Capacity Used 139.80 TiB Free 68.40 TiB Total 208.19 TiB" at bounding box center [270, 79] width 162 height 64
click at [221, 124] on h3 "IOPS at 95%" at bounding box center [213, 124] width 38 height 8
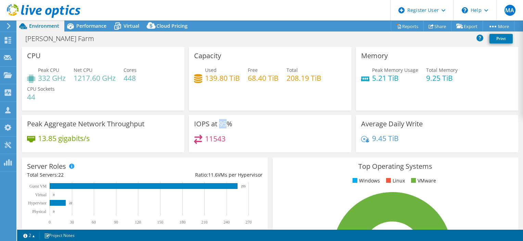
click at [221, 124] on h3 "IOPS at 95%" at bounding box center [213, 124] width 38 height 8
drag, startPoint x: 221, startPoint y: 124, endPoint x: 213, endPoint y: 78, distance: 46.9
click at [213, 78] on h4 "139.80 TiB" at bounding box center [222, 78] width 35 height 8
drag, startPoint x: 213, startPoint y: 78, endPoint x: 255, endPoint y: 78, distance: 41.4
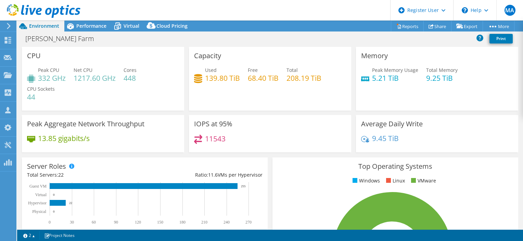
click at [255, 78] on h4 "68.40 TiB" at bounding box center [263, 78] width 31 height 8
drag, startPoint x: 255, startPoint y: 78, endPoint x: 293, endPoint y: 77, distance: 38.4
click at [293, 77] on h4 "208.19 TiB" at bounding box center [304, 78] width 35 height 8
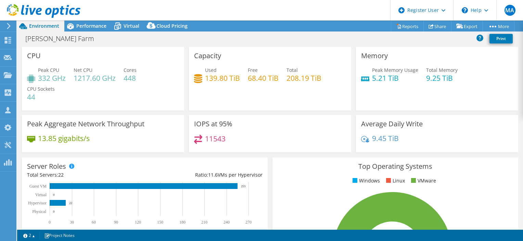
click at [214, 141] on h4 "11543" at bounding box center [215, 139] width 21 height 8
drag, startPoint x: 214, startPoint y: 141, endPoint x: 257, endPoint y: 162, distance: 48.7
click at [257, 162] on div "Server Roles Physical Servers represent bare metal servers that were targets of…" at bounding box center [145, 193] width 246 height 72
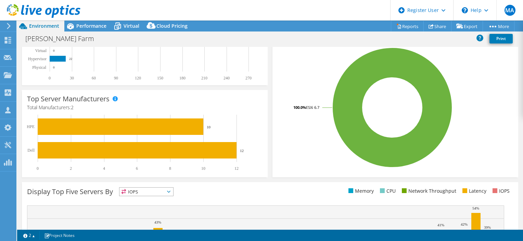
scroll to position [129, 0]
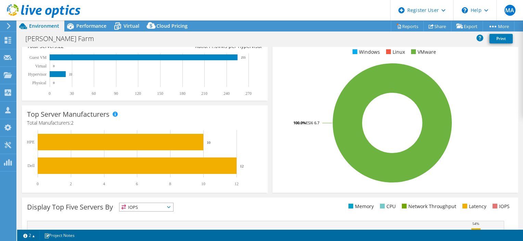
click at [270, 107] on div "Top Operating Systems Windows Linux VMware 100.0% ESXi 6.7" at bounding box center [395, 110] width 251 height 169
click at [272, 141] on div "Top Operating Systems Windows Linux VMware 100.0% ESXi 6.7" at bounding box center [395, 111] width 246 height 164
click at [261, 118] on div "Top Server Manufacturers Manufacturers are shown for physical servers and hyper…" at bounding box center [145, 148] width 246 height 87
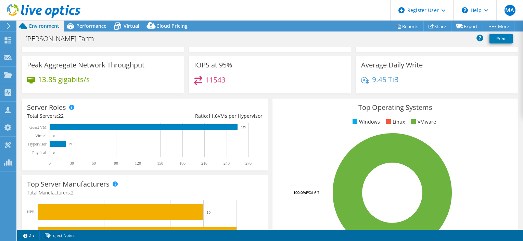
click at [267, 120] on div "Server Roles Physical Servers represent bare metal servers that were targets of…" at bounding box center [145, 134] width 251 height 77
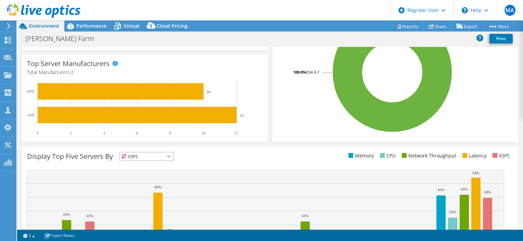
scroll to position [234, 0]
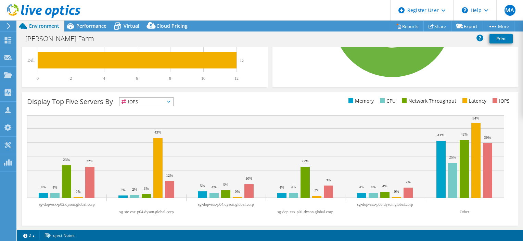
click at [171, 99] on span "IOPS" at bounding box center [146, 102] width 54 height 8
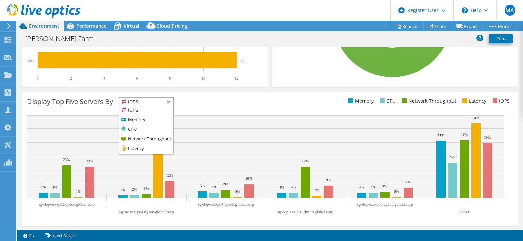
click at [279, 99] on ul "Memory CPU Network Throughput Latency IOPS" at bounding box center [391, 101] width 243 height 8
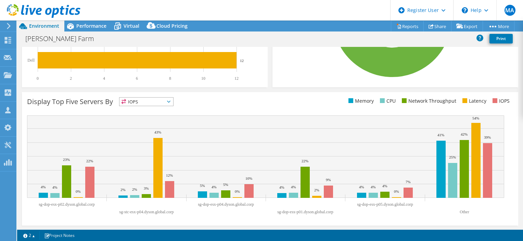
click at [270, 102] on ul "Memory CPU Network Throughput Latency IOPS" at bounding box center [391, 101] width 243 height 8
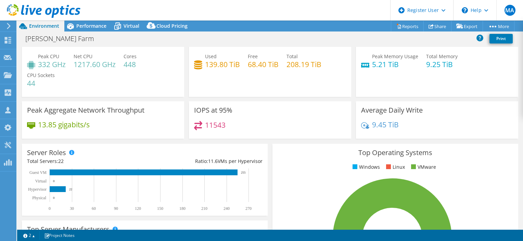
scroll to position [0, 0]
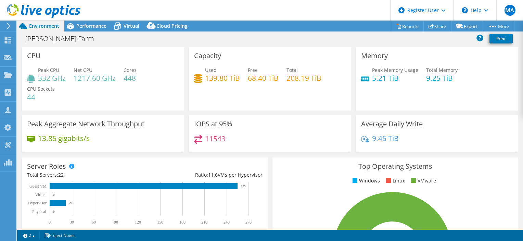
click at [257, 79] on h4 "68.40 TiB" at bounding box center [263, 78] width 31 height 8
click at [264, 152] on div "IOPS at 95% 11543" at bounding box center [270, 136] width 167 height 42
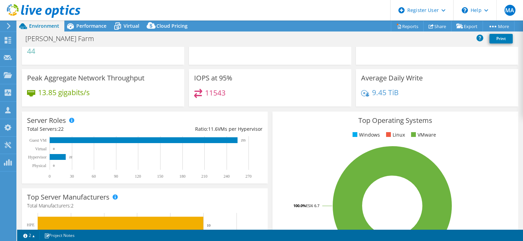
scroll to position [46, 0]
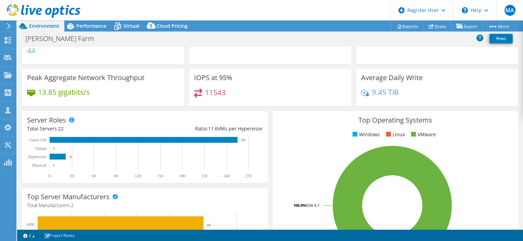
click at [266, 116] on div "Server Roles Physical Servers represent bare metal servers that were targets of…" at bounding box center [145, 147] width 251 height 77
click at [379, 92] on h4 "9.45 TiB" at bounding box center [385, 92] width 27 height 8
click at [214, 90] on h4 "11543" at bounding box center [215, 93] width 21 height 8
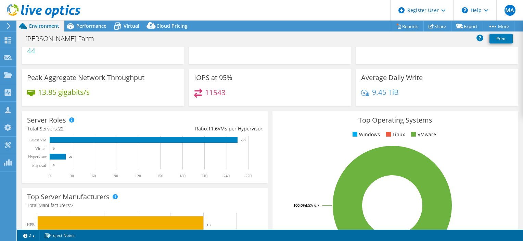
click at [53, 92] on h4 "13.85 gigabits/s" at bounding box center [64, 92] width 52 height 8
drag, startPoint x: 53, startPoint y: 92, endPoint x: 152, endPoint y: 93, distance: 99.3
click at [152, 93] on div "13.85 gigabits/s" at bounding box center [103, 95] width 152 height 14
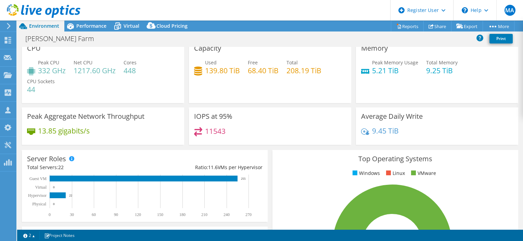
scroll to position [5, 0]
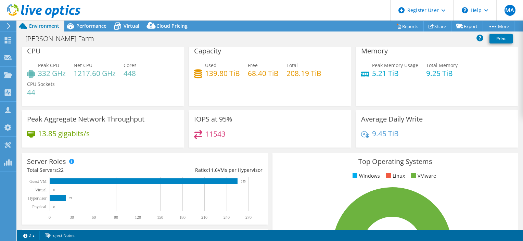
click at [46, 71] on h4 "332 GHz" at bounding box center [52, 73] width 28 height 8
click at [238, 98] on div "Capacity Used 139.80 TiB Free 68.40 TiB Total 208.19 TiB" at bounding box center [270, 74] width 162 height 64
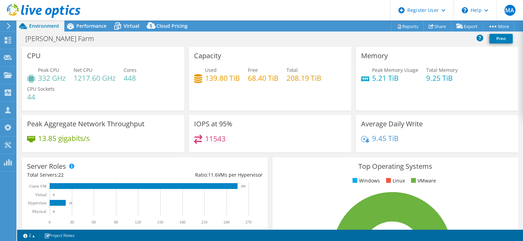
click at [257, 78] on h4 "68.40 TiB" at bounding box center [263, 78] width 31 height 8
drag, startPoint x: 257, startPoint y: 78, endPoint x: 294, endPoint y: 79, distance: 37.7
click at [294, 79] on h4 "208.19 TiB" at bounding box center [304, 78] width 35 height 8
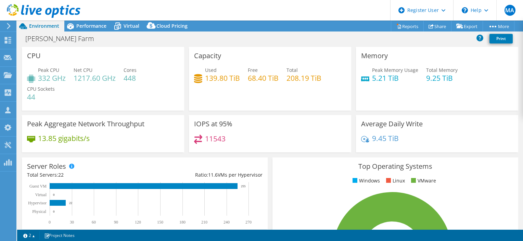
drag, startPoint x: 294, startPoint y: 79, endPoint x: 253, endPoint y: 105, distance: 48.6
click at [253, 105] on div "Capacity Used 139.80 TiB Free 68.40 TiB Total 208.19 TiB" at bounding box center [270, 79] width 162 height 64
click at [267, 157] on div "Server Roles Physical Servers represent bare metal servers that were targets of…" at bounding box center [145, 193] width 251 height 77
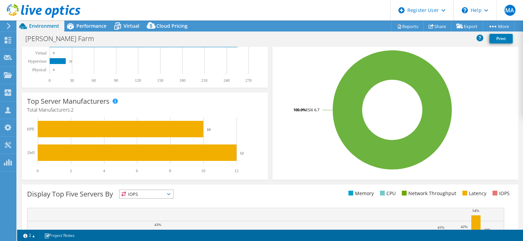
scroll to position [142, 0]
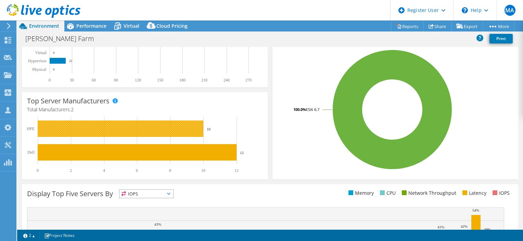
click at [181, 131] on rect at bounding box center [121, 128] width 166 height 16
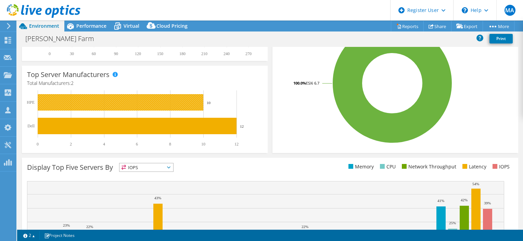
click at [183, 105] on rect at bounding box center [121, 102] width 166 height 16
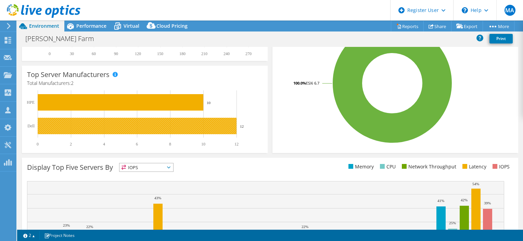
click at [198, 123] on rect at bounding box center [137, 126] width 199 height 16
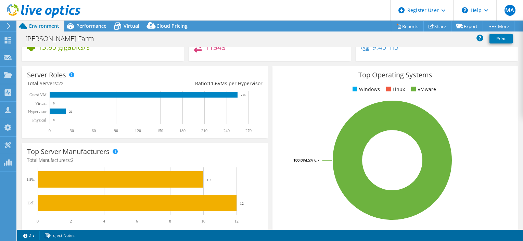
scroll to position [91, 0]
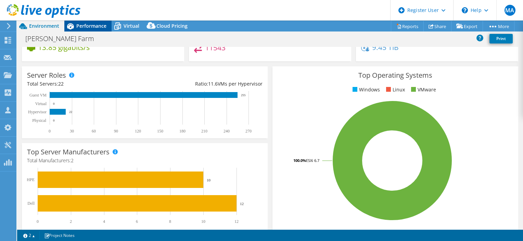
click at [84, 21] on div "Performance" at bounding box center [87, 26] width 47 height 11
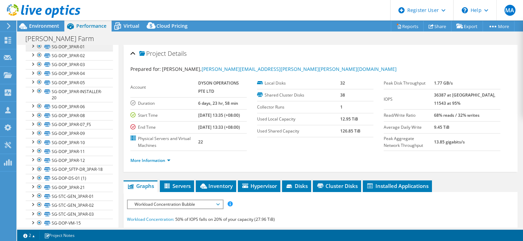
scroll to position [130, 0]
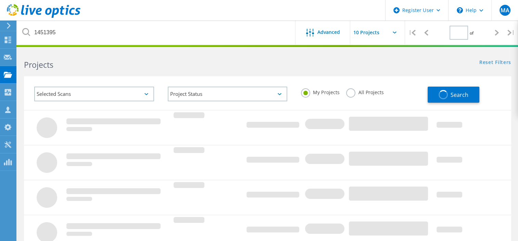
type input "1"
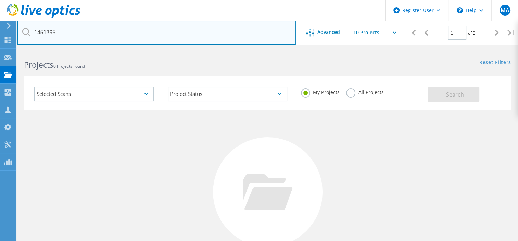
click at [179, 31] on input "1451395" at bounding box center [156, 33] width 279 height 24
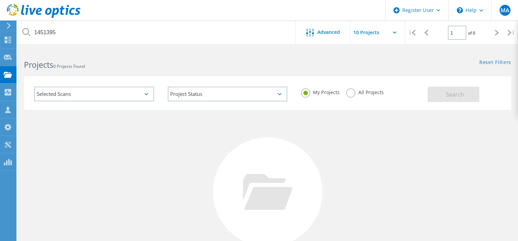
click at [352, 93] on label "All Projects" at bounding box center [364, 91] width 37 height 7
click at [0, 0] on input "All Projects" at bounding box center [0, 0] width 0 height 0
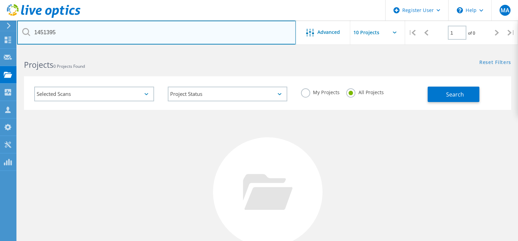
click at [244, 41] on input "1451395" at bounding box center [156, 33] width 279 height 24
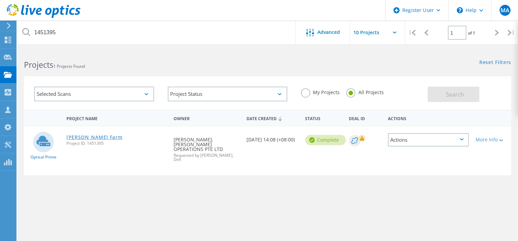
click at [76, 136] on link "[PERSON_NAME] Farm" at bounding box center [94, 137] width 56 height 5
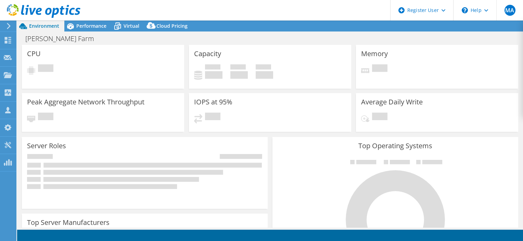
select select "USD"
select select "[GEOGRAPHIC_DATA]"
select select "AUD"
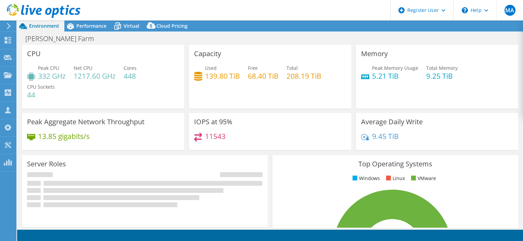
click at [262, 40] on div "[PERSON_NAME] Farm Print" at bounding box center [270, 38] width 506 height 13
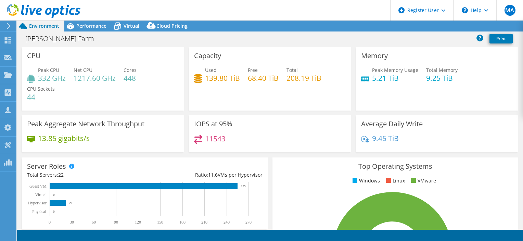
click at [266, 158] on div "Server Roles Physical Servers represent bare metal servers that were targets of…" at bounding box center [145, 193] width 251 height 77
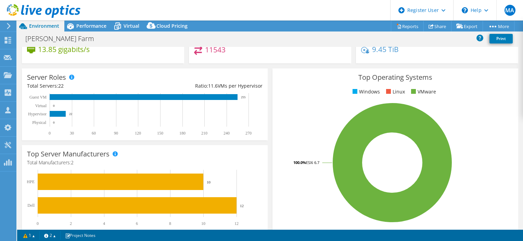
click at [270, 139] on div "Top Operating Systems Windows Linux VMware 100.0% ESXi 6.7" at bounding box center [395, 150] width 251 height 169
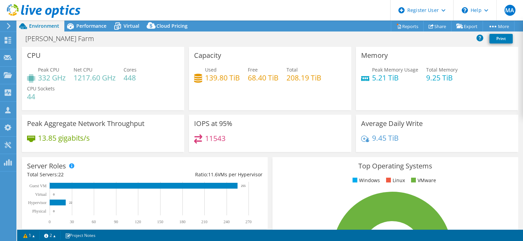
scroll to position [0, 0]
click at [263, 98] on div "Capacity Used 139.80 TiB Free 68.40 TiB Total 208.19 TiB" at bounding box center [270, 79] width 162 height 64
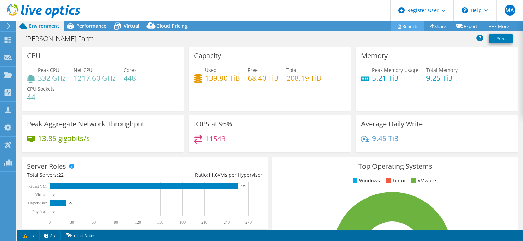
click at [398, 27] on link "Reports" at bounding box center [407, 26] width 33 height 11
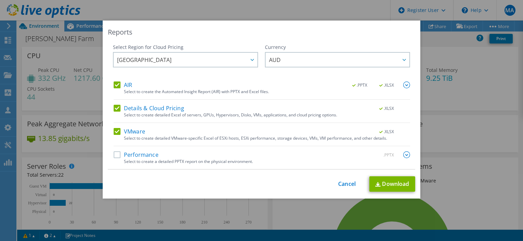
click at [114, 152] on label "Performance" at bounding box center [136, 154] width 45 height 7
click at [0, 0] on input "Performance" at bounding box center [0, 0] width 0 height 0
click at [386, 183] on link "Download" at bounding box center [392, 183] width 46 height 15
click at [391, 216] on div "Reports Select Region for Cloud Pricing Asia Pacific ([GEOGRAPHIC_DATA]) [GEOGR…" at bounding box center [261, 121] width 523 height 200
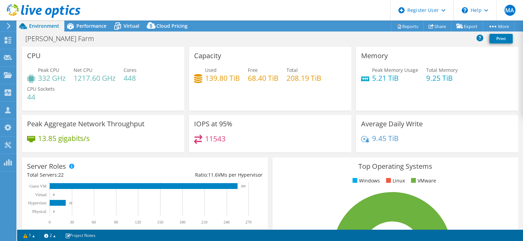
click at [279, 36] on div "[PERSON_NAME] Farm Print" at bounding box center [270, 38] width 506 height 13
click at [122, 27] on icon at bounding box center [118, 26] width 12 height 12
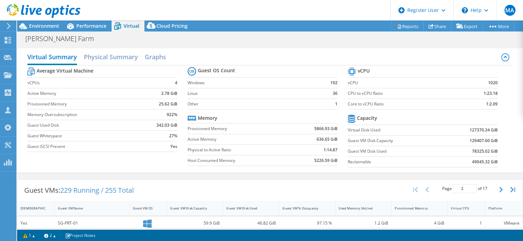
click at [222, 162] on label "Host Consumed Memory" at bounding box center [239, 160] width 103 height 7
click at [246, 180] on div "Guest VMs: 229 Running / 255 Total Page 1 of 17 5 rows 10 rows 20 rows 25 rows …" at bounding box center [269, 190] width 505 height 21
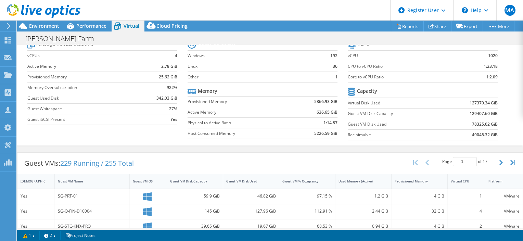
scroll to position [280, 0]
click at [253, 145] on div "Virtual Summary Physical Summary Graphs Average Virtual Machine vCPUs 4 Active …" at bounding box center [270, 83] width 506 height 131
